Goal: Navigation & Orientation: Go to known website

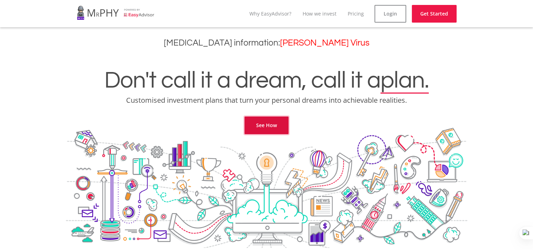
click at [273, 127] on link "See How" at bounding box center [267, 125] width 44 height 18
click at [271, 122] on link "See How" at bounding box center [267, 125] width 44 height 18
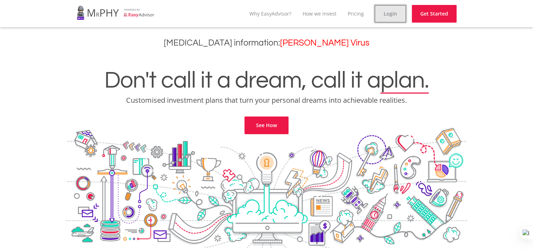
click at [398, 8] on link "Login" at bounding box center [391, 14] width 32 height 18
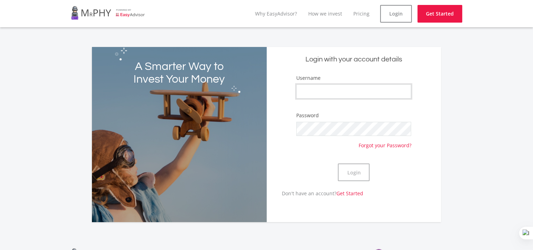
click at [340, 93] on input "Username" at bounding box center [353, 91] width 115 height 14
